Goal: Transaction & Acquisition: Purchase product/service

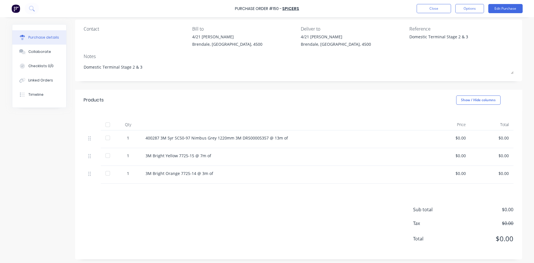
scroll to position [45, 0]
click at [142, 171] on div "3M Bright Orange 7725-14 @ 3m of" at bounding box center [284, 173] width 286 height 18
drag, startPoint x: 143, startPoint y: 172, endPoint x: 209, endPoint y: 174, distance: 66.8
click at [209, 174] on div "3M Bright Orange 7725-14 @ 3m of" at bounding box center [283, 172] width 277 height 6
copy div "3M Bright Orange 7725-14 @ 3m of"
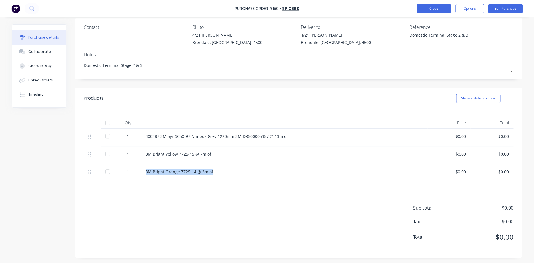
click at [437, 8] on button "Close" at bounding box center [433, 8] width 34 height 9
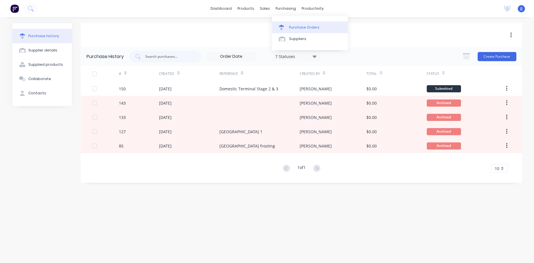
click at [291, 26] on div "Purchase Orders" at bounding box center [304, 27] width 30 height 5
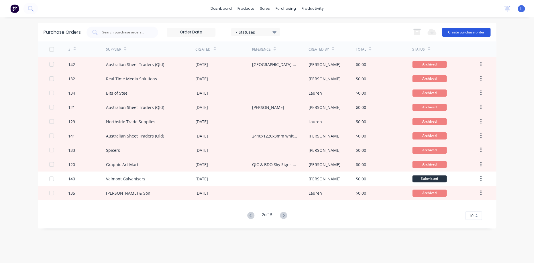
click at [479, 32] on button "Create purchase order" at bounding box center [466, 32] width 48 height 9
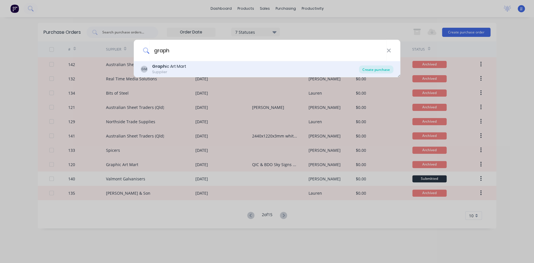
type input "graph"
click at [366, 70] on div "Create purchase" at bounding box center [376, 70] width 34 height 8
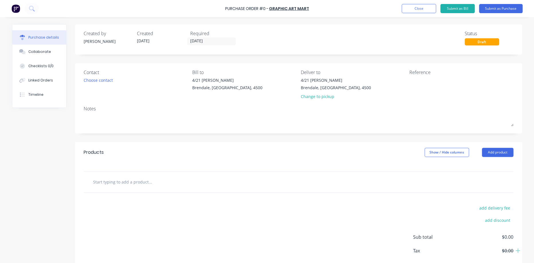
click at [126, 180] on input "text" at bounding box center [150, 181] width 115 height 11
click at [93, 184] on input "2500 15 SL Yellow" at bounding box center [150, 181] width 115 height 11
type input "[PERSON_NAME] 2500 15 SL Yellow"
click at [155, 101] on div "Contact Choose contact" at bounding box center [136, 85] width 104 height 33
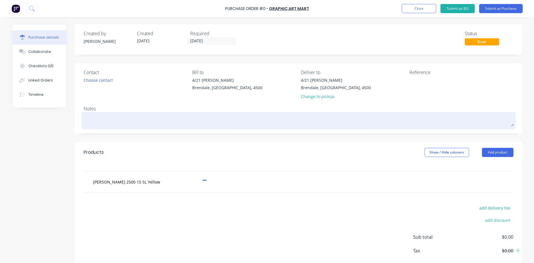
click at [144, 114] on div at bounding box center [298, 121] width 429 height 14
click at [141, 118] on textarea at bounding box center [298, 120] width 429 height 13
type textarea "x"
type textarea "D"
type textarea "x"
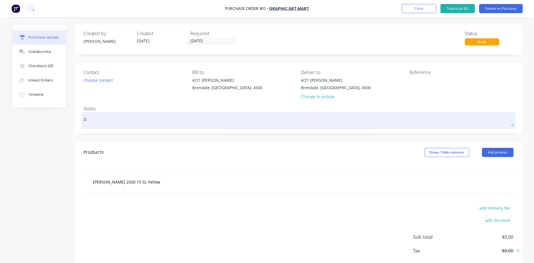
type textarea "Do"
type textarea "x"
type textarea "Dom"
type textarea "x"
type textarea "Dome"
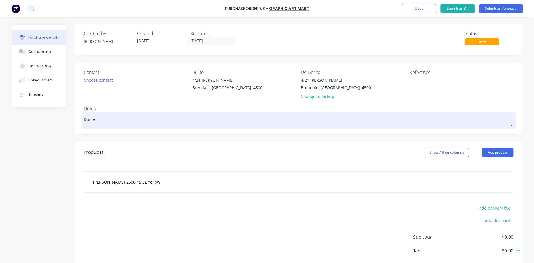
type textarea "x"
type textarea "Domes"
type textarea "x"
type textarea "Domest"
type textarea "x"
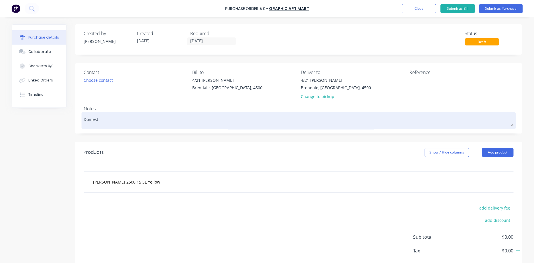
type textarea "Domesti"
type textarea "x"
type textarea "Domestic"
type textarea "x"
type textarea "Domestic"
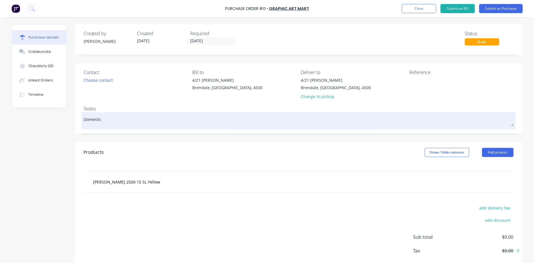
type textarea "x"
type textarea "Domestic T"
type textarea "x"
type textarea "Domestic Te"
type textarea "x"
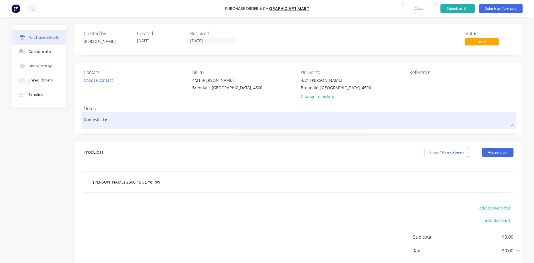
type textarea "Domestic Ter"
type textarea "x"
type textarea "Domestic Termi"
type textarea "x"
type textarea "Domestic Termio"
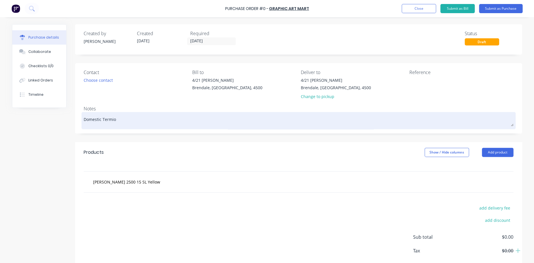
type textarea "x"
type textarea "Domestic Termion"
type textarea "x"
type textarea "Domestic Termio"
type textarea "x"
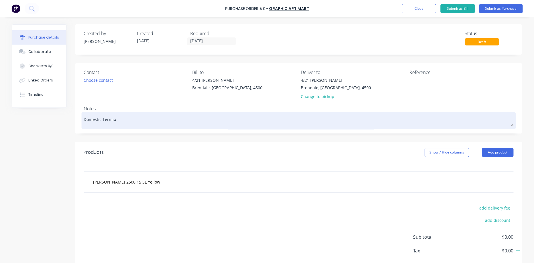
type textarea "Domestic Termi"
type textarea "x"
type textarea "Domestic Termin"
type textarea "x"
type textarea "Domestic Termina"
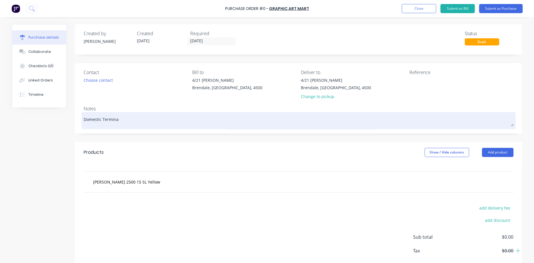
type textarea "x"
type textarea "Domestic Terminal"
type textarea "x"
type textarea "Domestic Terminal"
type textarea "x"
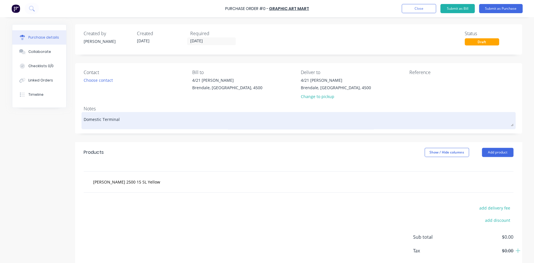
type textarea "Domestic Terminal S"
type textarea "x"
type textarea "Domestic Terminal St"
type textarea "x"
type textarea "Domestic Terminal Sta"
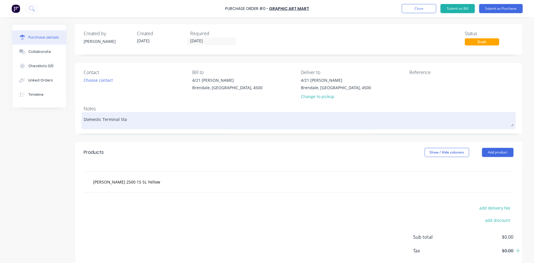
type textarea "x"
type textarea "Domestic Terminal Stag"
type textarea "x"
type textarea "Domestic Terminal Stage"
type textarea "x"
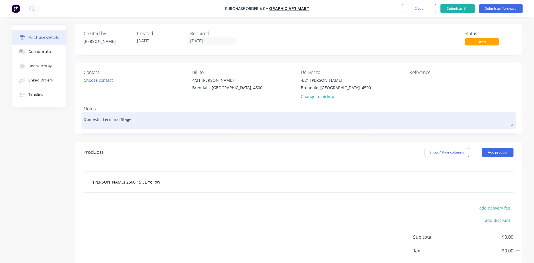
type textarea "Domestic Terminal Stage"
type textarea "x"
type textarea "Domestic Terminal Stage 2"
type textarea "x"
type textarea "Domestic Terminal Stage 2"
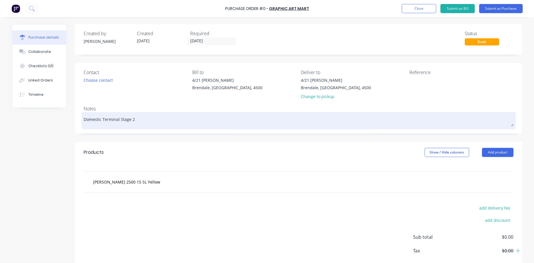
type textarea "x"
type textarea "Domestic Terminal Stage 2 &"
type textarea "x"
type textarea "Domestic Terminal Stage 2 &"
type textarea "x"
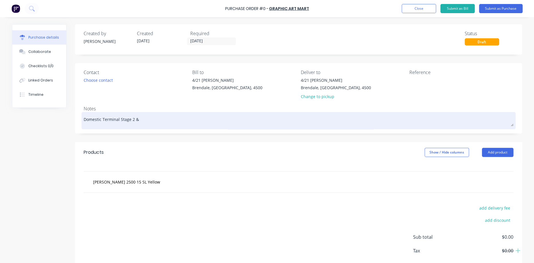
type textarea "Domestic Terminal Stage 2 & 3"
click at [133, 119] on textarea "Domestic Terminal Stage 2 & 3" at bounding box center [298, 120] width 429 height 13
type textarea "x"
click at [133, 119] on textarea "Domestic Terminal Stage 2 & 3" at bounding box center [298, 120] width 429 height 13
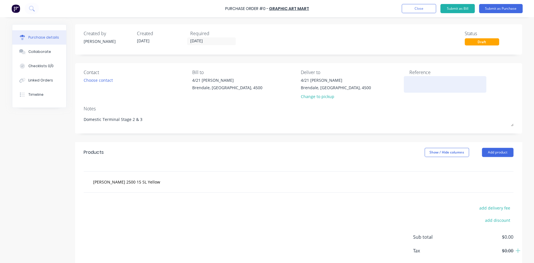
type textarea "Domestic Terminal Stage 2 & 3"
type textarea "x"
type textarea "Domestic Terminal Stage 2 & 3"
click at [431, 84] on textarea at bounding box center [445, 83] width 72 height 13
paste textarea "Domestic Terminal Stage 2 & 3"
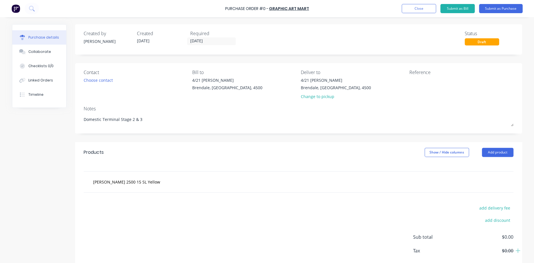
type textarea "x"
type textarea "Domestic Terminal Stage 2 & 3"
type textarea "x"
type textarea "Domestic Terminal Stage 2 & 3"
click at [167, 186] on input "[PERSON_NAME] 2500 15 SL Yellow" at bounding box center [150, 181] width 115 height 11
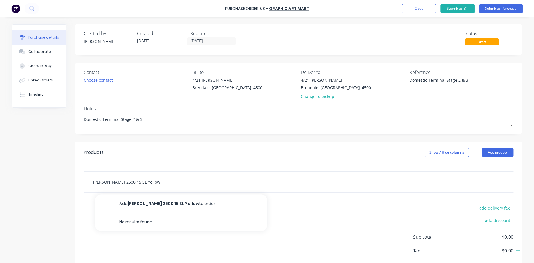
type textarea "x"
type input "[PERSON_NAME] 2500 15 SL Yellow"
type textarea "x"
type input "[PERSON_NAME] 2500 15 SL Yellow @"
type textarea "x"
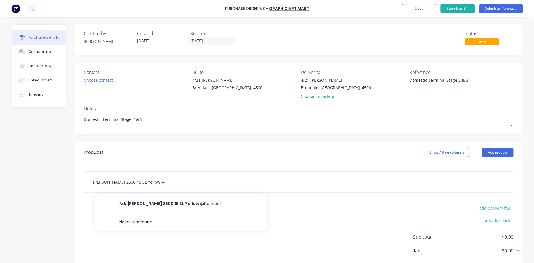
type input "[PERSON_NAME] 2500 15 SL Yellow @"
type textarea "x"
type input "[PERSON_NAME] 2500 15 SL Yellow @ 1"
type textarea "x"
type input "[PERSON_NAME] 2500 15 SL Yellow @ 15"
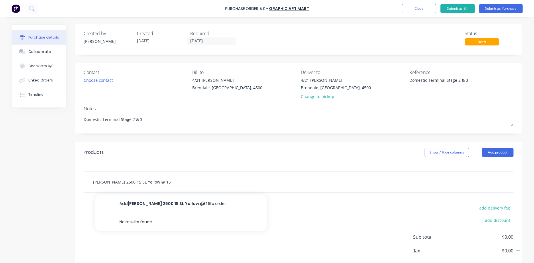
type textarea "x"
type input "[PERSON_NAME] 2500 15 SL Yellow @ 1"
type textarea "x"
type input "[PERSON_NAME] 2500 15 SL Yellow @"
type textarea "x"
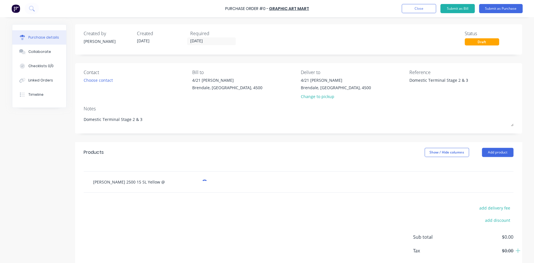
type input "[PERSON_NAME] 2500 15 SL Yellow @ 7"
type textarea "x"
type input "[PERSON_NAME] 2500 15 SL Yellow @ 7m"
type textarea "x"
type input "[PERSON_NAME] 2500 15 SL Yellow @ 7m"
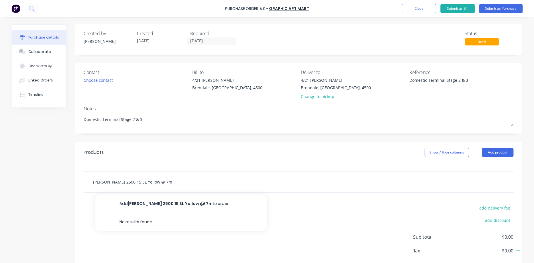
type textarea "x"
type input "[PERSON_NAME] 2500 15 SL Yellow @ 7m o"
type textarea "x"
type input "[PERSON_NAME] 2500 15 SL Yellow @ 7m of"
type textarea "x"
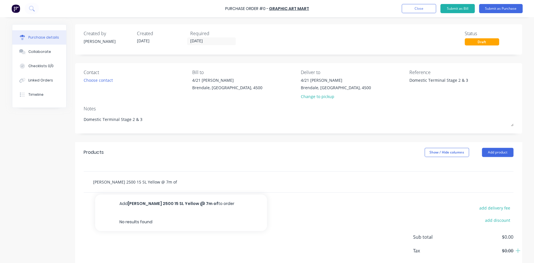
type input "[PERSON_NAME] 2500 15 SL Yellow @ 7m of"
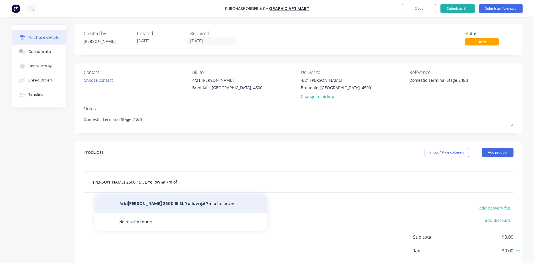
click at [156, 200] on button "Add [PERSON_NAME] 2500 15 SL Yellow @ 7m of to order" at bounding box center [181, 204] width 172 height 18
type textarea "x"
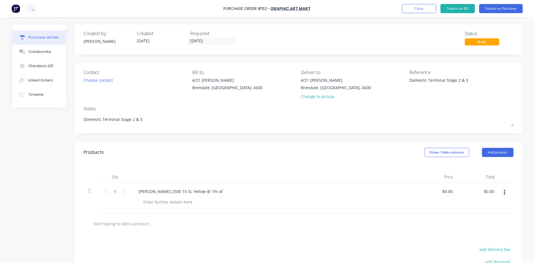
click at [116, 220] on input "text" at bounding box center [150, 223] width 115 height 11
type textarea "x"
type input "A"
type textarea "x"
type input "Ar"
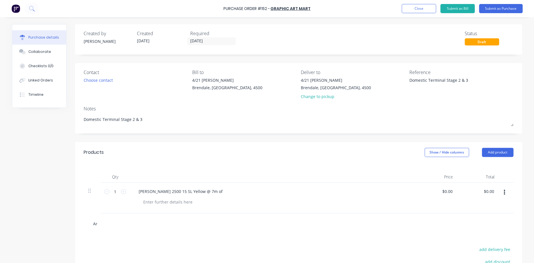
type textarea "x"
type input "Arl"
type textarea "x"
type input "[PERSON_NAME]"
type textarea "x"
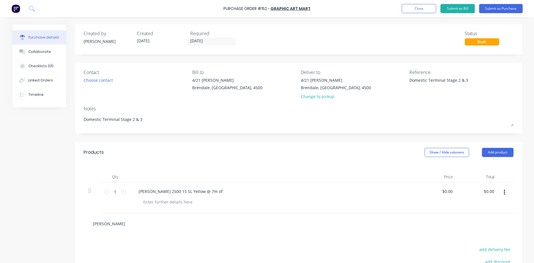
type input "[PERSON_NAME]"
type textarea "x"
type input "[PERSON_NAME]"
type textarea "x"
type input "[PERSON_NAME] 8"
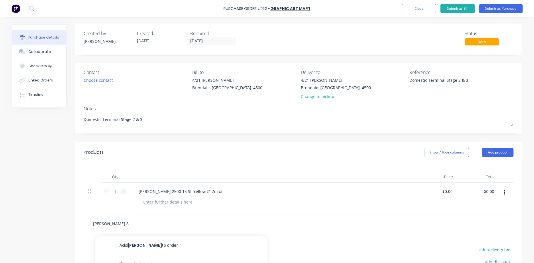
type textarea "x"
type input "[PERSON_NAME] 84"
type textarea "x"
type input "[PERSON_NAME] 84"
type textarea "x"
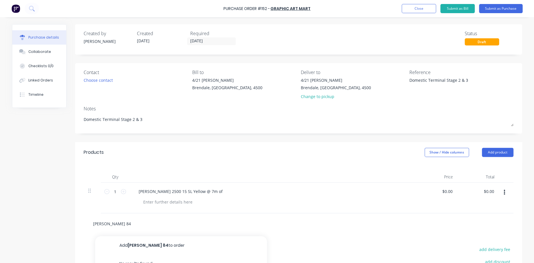
type input "[PERSON_NAME] 284"
type textarea "x"
type input "[PERSON_NAME] 2584"
type textarea "x"
type input "[PERSON_NAME] 25084"
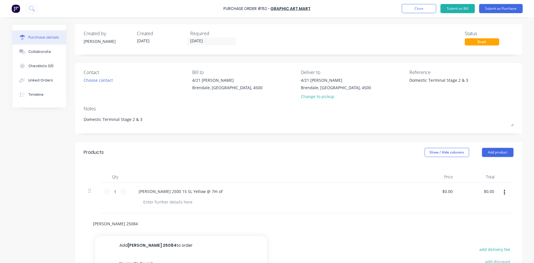
type textarea "x"
type input "[PERSON_NAME] 250084"
type textarea "x"
type input "[PERSON_NAME] 2500 84"
type textarea "x"
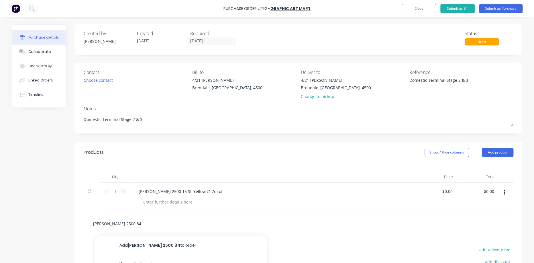
type input "[PERSON_NAME] 2500 84S"
type textarea "x"
type input "[PERSON_NAME] 2500 84SA"
type textarea "x"
type input "[PERSON_NAME] 2500 84S"
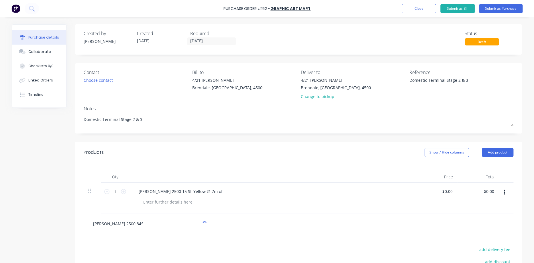
type textarea "x"
type input "[PERSON_NAME] 2500 84"
type textarea "x"
type input "[PERSON_NAME] 2500 84"
type textarea "x"
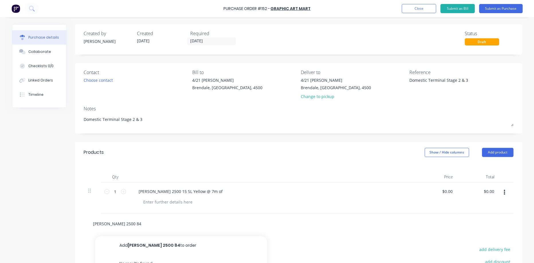
type input "[PERSON_NAME] 2500 84 A"
type textarea "x"
type input "[PERSON_NAME] 2500 84 AL"
type textarea "x"
type input "[PERSON_NAME] 2500 84 A"
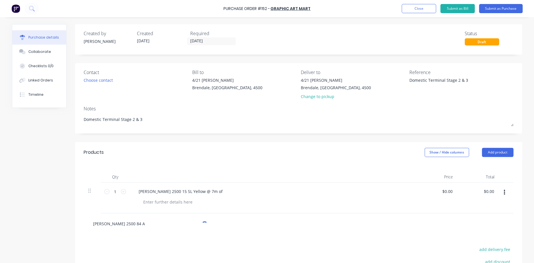
type textarea "x"
type input "[PERSON_NAME] 2500 84"
type textarea "x"
type input "[PERSON_NAME] 2500 84 S"
type textarea "x"
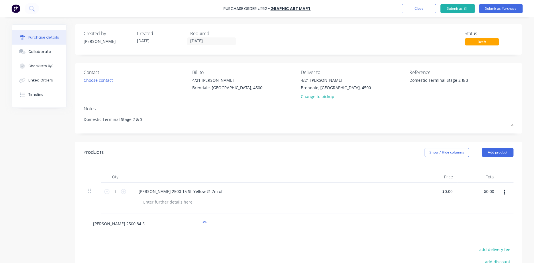
type input "[PERSON_NAME] 2500 84 SL"
type textarea "x"
type input "[PERSON_NAME] 2500 84 SL"
type textarea "x"
type input "[PERSON_NAME] 2500 84 SL T"
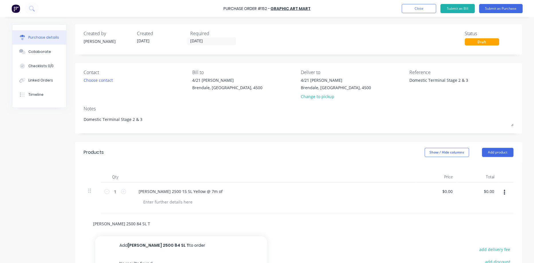
type textarea "x"
type input "[PERSON_NAME] 2500 84 SL Ta"
type textarea "x"
type input "[PERSON_NAME] 2500 84 [PERSON_NAME]"
type textarea "x"
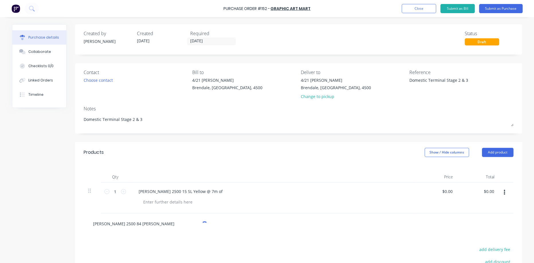
type input "[PERSON_NAME] 2500 84 [PERSON_NAME]"
type textarea "x"
type input "[PERSON_NAME] 2500 84 [PERSON_NAME]"
type textarea "x"
type input "[PERSON_NAME] 2500 84 [PERSON_NAME]"
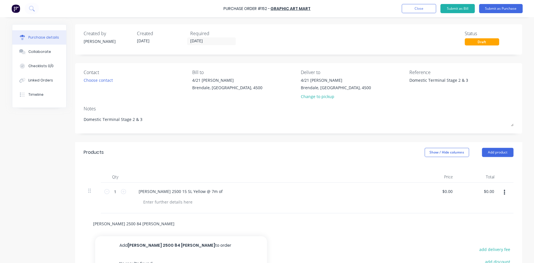
type textarea "x"
type input "[PERSON_NAME] 2500 84 [PERSON_NAME]"
type textarea "x"
type input "[PERSON_NAME] 2500 84 SL Tangerine"
type textarea "x"
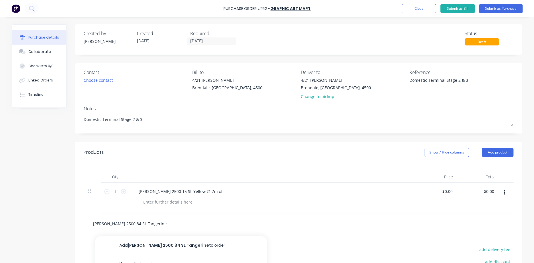
type input "[PERSON_NAME] 2500 84 SL Tangerine"
type textarea "x"
type input "[PERSON_NAME] 2500 84 SL Tangerine @"
type textarea "x"
type input "[PERSON_NAME] 2500 84 SL Tangerine @"
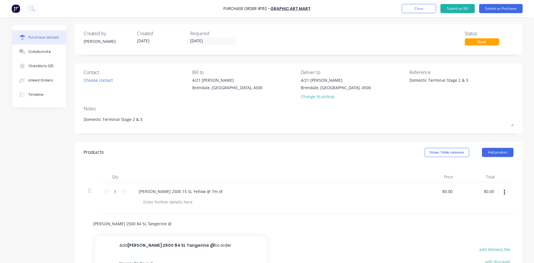
type textarea "x"
type input "[PERSON_NAME] 2500 84 SL Tangerine @ 3"
type textarea "x"
type input "[PERSON_NAME] 2500 84 SL Tangerine @ 3m"
type textarea "x"
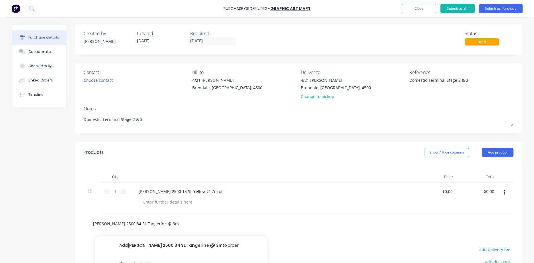
type input "[PERSON_NAME] 2500 84 SL Tangerine @ 3m"
type textarea "x"
type input "[PERSON_NAME] 2500 84 SL Tangerine @ 3m o"
type textarea "x"
type input "[PERSON_NAME] 2500 84 SL Tangerine @ 3m of"
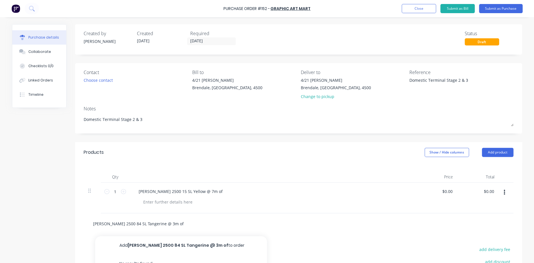
type textarea "x"
type input "[PERSON_NAME] 2500 84 SL Tangerine @ 3m of"
type textarea "x"
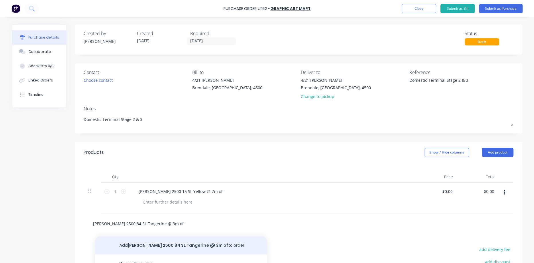
type input "[PERSON_NAME] 2500 84 SL Tangerine @ 3m of"
click at [168, 242] on button "Add [PERSON_NAME] 2500 84 SL Tangerine @ 3m of to order" at bounding box center [181, 245] width 172 height 18
type textarea "x"
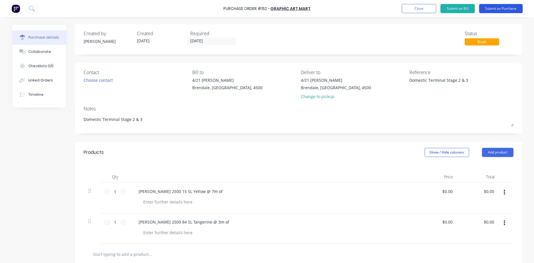
click at [489, 7] on button "Submit as Purchase" at bounding box center [501, 8] width 44 height 9
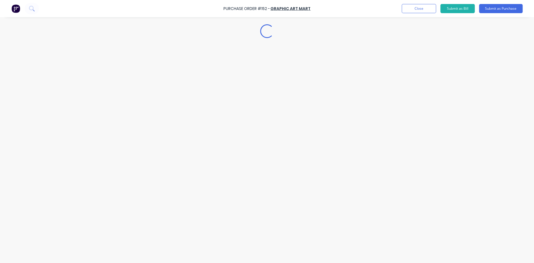
type textarea "x"
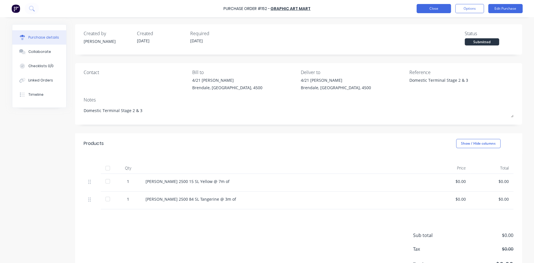
click at [437, 11] on button "Close" at bounding box center [433, 8] width 34 height 9
